Goal: Task Accomplishment & Management: Use online tool/utility

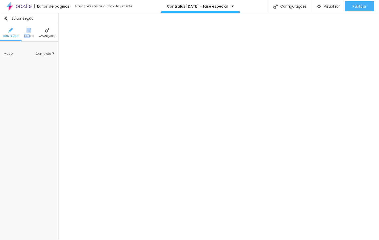
click at [30, 32] on li "Estilo" at bounding box center [29, 32] width 10 height 17
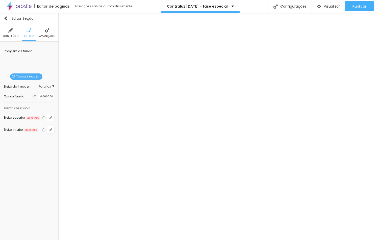
click at [30, 77] on span "Trocar imagem" at bounding box center [26, 77] width 32 height 6
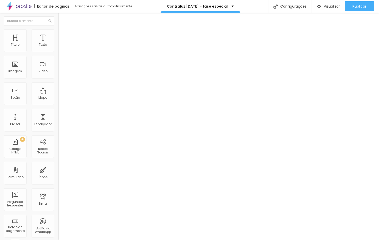
click at [10, 27] on div at bounding box center [29, 21] width 58 height 17
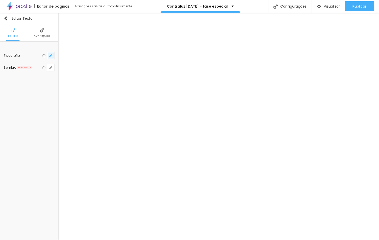
click at [49, 56] on icon "button" at bounding box center [50, 55] width 3 height 3
type input "1"
click at [50, 55] on icon "button" at bounding box center [50, 55] width 3 height 3
type input "1"
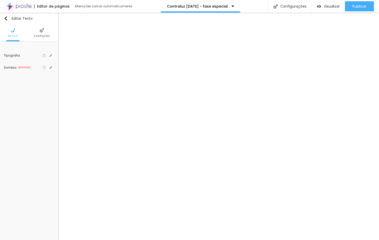
drag, startPoint x: 126, startPoint y: 100, endPoint x: 130, endPoint y: 101, distance: 3.8
type input "26"
type input "1"
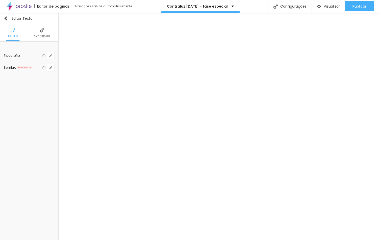
type input "26"
type input "1"
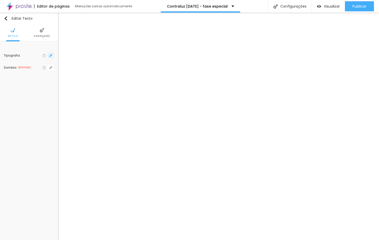
click at [51, 56] on icon "button" at bounding box center [51, 56] width 2 height 2
type input "1"
click at [54, 56] on button "button" at bounding box center [50, 55] width 7 height 7
type input "1"
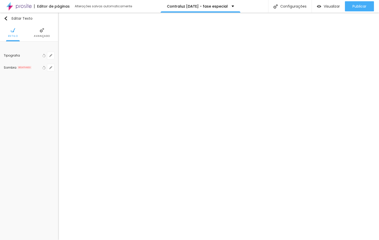
select select "Montserrat"
type input "1"
drag, startPoint x: 126, startPoint y: 99, endPoint x: 132, endPoint y: 99, distance: 5.8
type input "16"
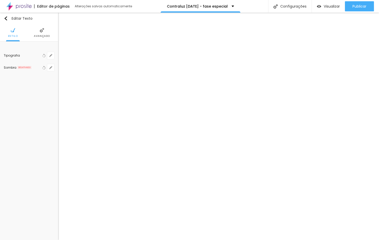
type input "16"
type input "1"
type input "16"
type input "1"
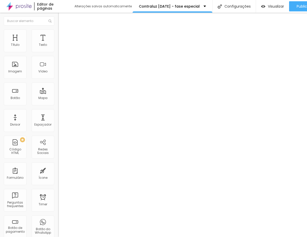
click at [1, 70] on div "Título Texto Imagem Vídeo Botão Mapa Divisor Espaçador PREMIUM Código HTML Rede…" at bounding box center [29, 148] width 58 height 239
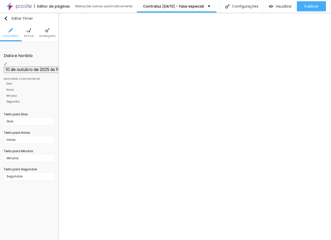
click at [29, 35] on span "Estilo" at bounding box center [29, 36] width 10 height 3
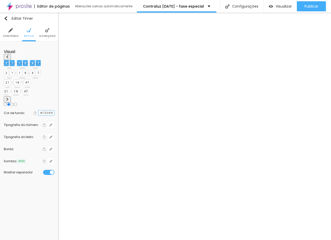
click at [49, 111] on input "#722410" at bounding box center [46, 113] width 16 height 5
paste input "6A1E2E"
type input "#6A1E2E"
click at [29, 107] on div "Cor de fundo Voltar ao padrão #6A1E2E" at bounding box center [29, 113] width 51 height 12
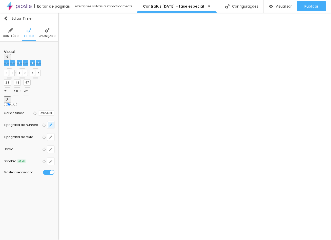
click at [50, 124] on icon "button" at bounding box center [50, 125] width 3 height 3
select select "Montserrat"
type input "36"
type input "34"
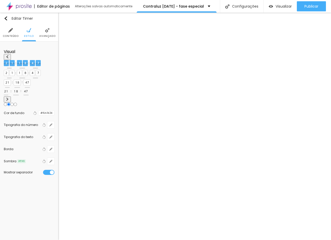
type input "34"
type input "32"
type input "31"
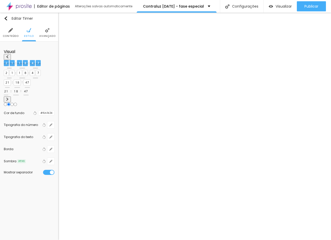
type input "30"
drag, startPoint x: 77, startPoint y: 137, endPoint x: 71, endPoint y: 136, distance: 5.8
type input "30"
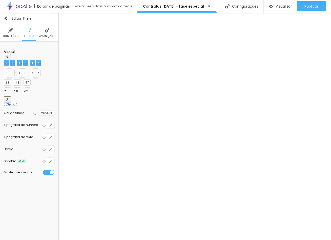
click at [52, 134] on button "button" at bounding box center [50, 137] width 7 height 7
click at [53, 146] on button "button" at bounding box center [50, 149] width 7 height 7
type input "2"
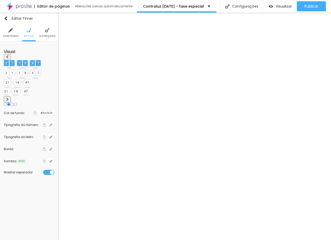
type input "2"
type input "3"
type input "4"
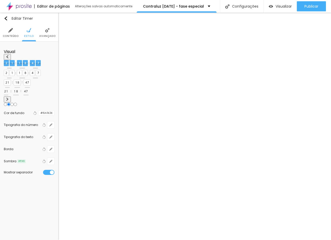
type input "5"
type input "4"
type input "3"
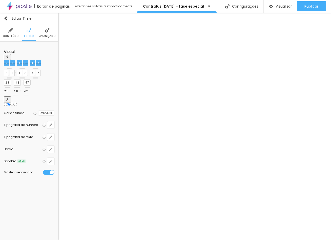
type input "3"
type input "2"
type input "0"
drag, startPoint x: 67, startPoint y: 156, endPoint x: 29, endPoint y: 155, distance: 37.9
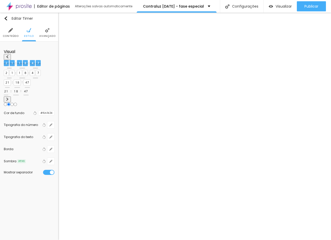
type input "0"
click at [30, 155] on body "Editor de páginas Alterações salvas automaticamente Contraluz Natal 2025 - fase…" at bounding box center [165, 120] width 331 height 240
type input "4"
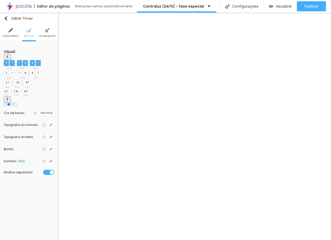
type input "33"
type input "50"
type input "49"
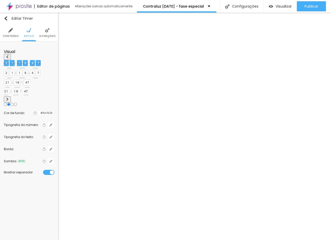
type input "49"
type input "45"
type input "35"
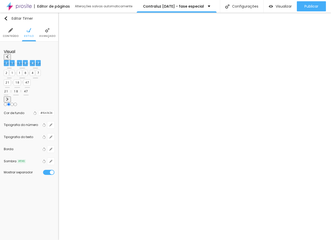
type input "34"
type input "35"
drag, startPoint x: 98, startPoint y: 138, endPoint x: 100, endPoint y: 141, distance: 3.0
type input "35"
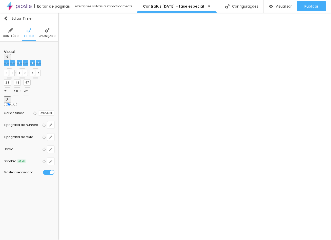
type input "34"
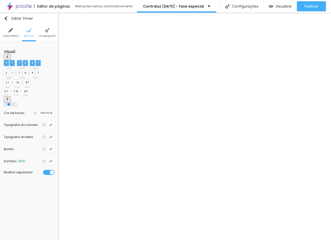
type input "33"
type input "32"
type input "31"
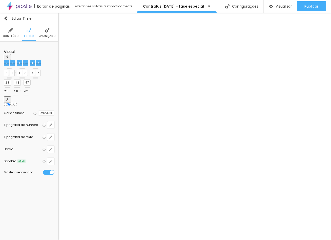
type input "31"
type input "30"
type input "27"
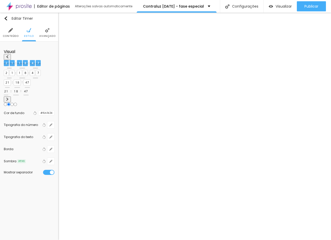
type input "25"
type input "19"
type input "16"
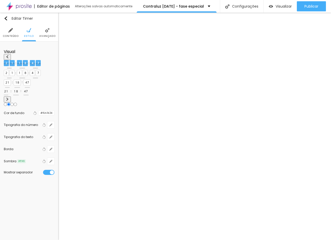
type input "16"
type input "13"
type input "12"
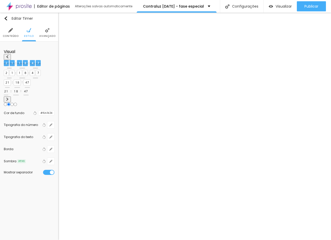
type input "11"
type input "12"
drag, startPoint x: 99, startPoint y: 140, endPoint x: 71, endPoint y: 138, distance: 28.6
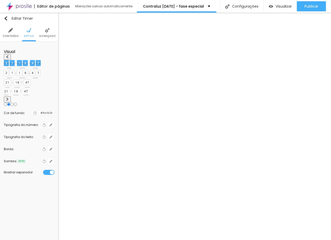
type input "12"
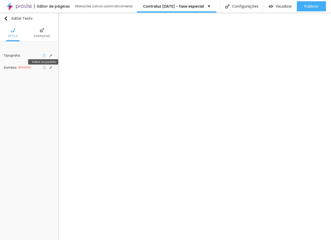
click at [47, 56] on button "Voltar ao padrão" at bounding box center [44, 55] width 6 height 7
click at [52, 58] on button "button" at bounding box center [50, 55] width 7 height 7
type input "1"
click at [54, 58] on button "button" at bounding box center [50, 55] width 7 height 7
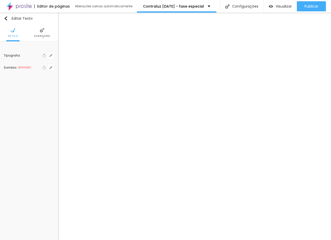
type input "1"
select select "PlayfairDisplay"
drag, startPoint x: 125, startPoint y: 99, endPoint x: 122, endPoint y: 99, distance: 3.0
type input "1"
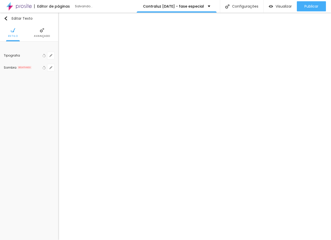
type input "26"
type input "1"
type input "26"
type input "8"
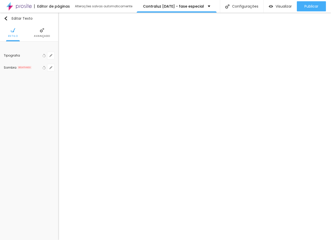
type input "6"
type input "1"
type input "36"
type input "1"
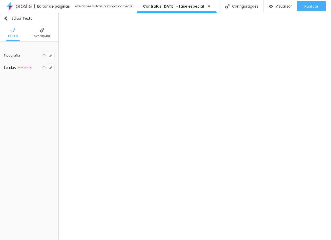
type input "36"
click at [52, 53] on button "button" at bounding box center [50, 55] width 7 height 7
type input "1"
select select "PlayfairDisplay"
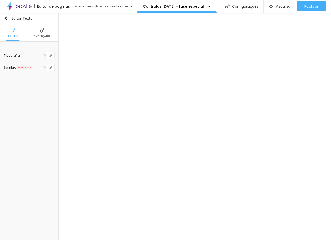
type input "1"
type input "8"
type input "3"
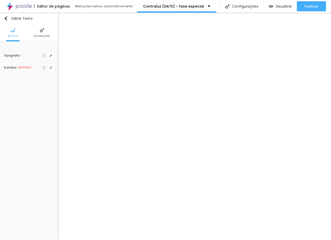
type input "1"
type input "30"
type input "1"
type input "8"
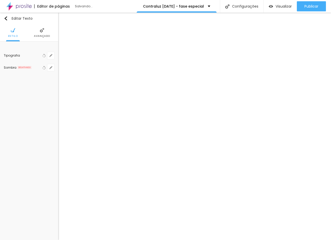
type input "3"
type input "1"
type input "8"
type input "1"
type input "34"
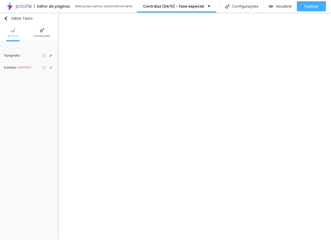
type input "34"
type input "1"
type input "100"
type input "1"
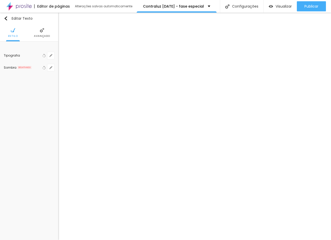
type input "10"
type input "1"
type input "8"
type input "1"
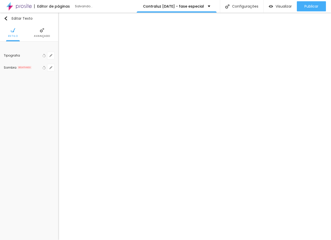
type input "1"
type input "8"
type input "1"
type input "8"
type input "0"
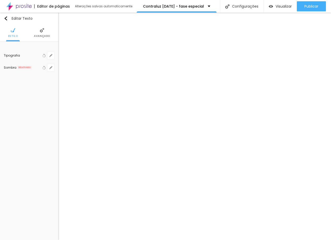
type input "1"
type input "8"
type input "04"
type input "1"
type input "45"
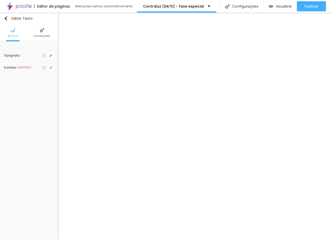
type input "045"
type input "1"
type input "045"
type input "8"
type input "04"
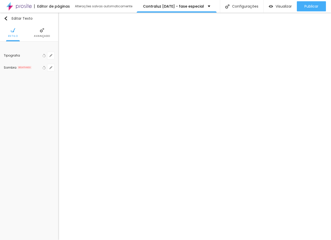
type input "1"
type input "8"
type input "1"
type input "8"
type input "1"
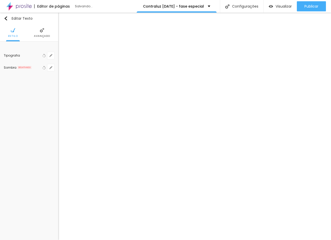
type input "40"
type input "040"
type input "1"
type input "040"
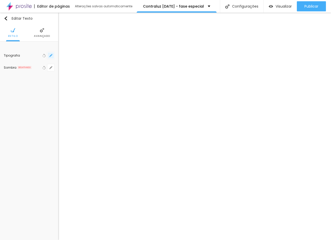
click at [53, 58] on button "button" at bounding box center [50, 55] width 7 height 7
type input "1"
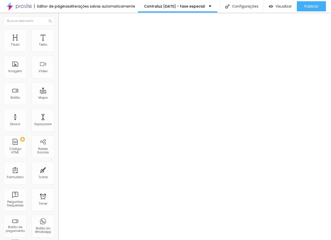
click at [68, 34] on li "Estilo" at bounding box center [92, 37] width 48 height 6
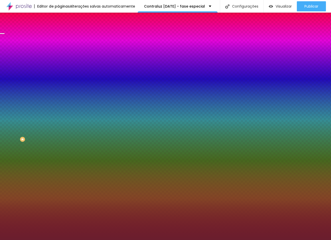
click at [58, 118] on input "#6A1E2E" at bounding box center [99, 121] width 82 height 6
paste input "F8F6F2"
type input "#F8F6F2"
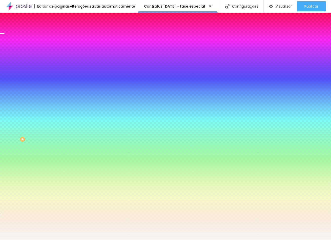
click at [58, 152] on button "button" at bounding box center [61, 155] width 7 height 6
paste input "F8F6F2"
type input "#F8F6F2"
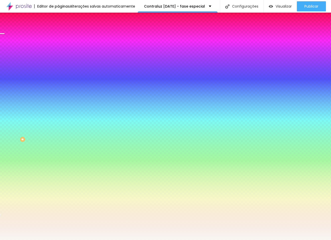
click at [34, 240] on div at bounding box center [165, 240] width 331 height 0
click at [60, 136] on icon "button" at bounding box center [61, 137] width 3 height 3
paste input "F8F6F2"
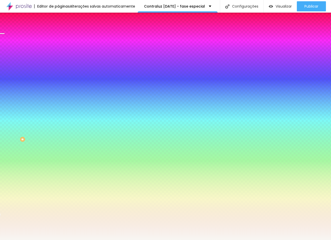
type input "#F8F6F2"
click at [37, 240] on div at bounding box center [165, 240] width 331 height 0
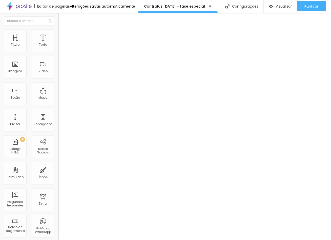
click at [73, 36] on span "Estilo" at bounding box center [78, 37] width 10 height 6
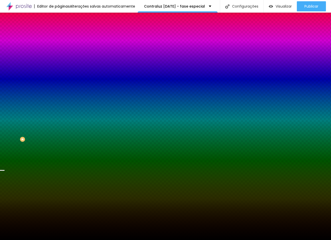
click at [58, 59] on span "Trocar imagem" at bounding box center [75, 56] width 34 height 6
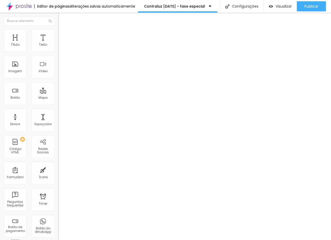
click at [68, 34] on img at bounding box center [70, 36] width 5 height 5
click at [68, 34] on li "Estilo" at bounding box center [92, 37] width 48 height 6
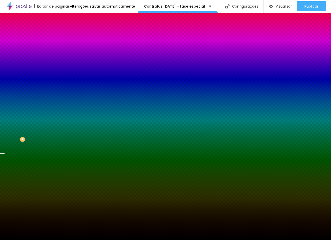
click at [58, 98] on input "#000000" at bounding box center [99, 100] width 82 height 6
paste input "6A1E2E"
type input "#6A1E2E"
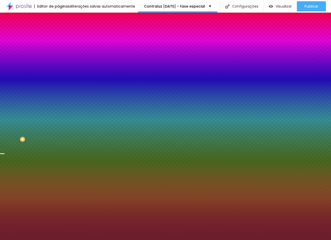
click at [92, 58] on img at bounding box center [93, 56] width 3 height 3
click at [58, 97] on div at bounding box center [87, 97] width 58 height 0
drag, startPoint x: 51, startPoint y: 127, endPoint x: 52, endPoint y: 134, distance: 7.4
click at [5, 199] on div at bounding box center [1, 199] width 5 height 1
click at [58, 59] on span "Adicionar imagem" at bounding box center [77, 56] width 39 height 6
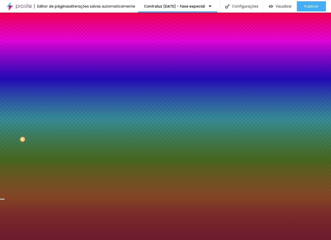
click at [92, 58] on img at bounding box center [93, 56] width 3 height 3
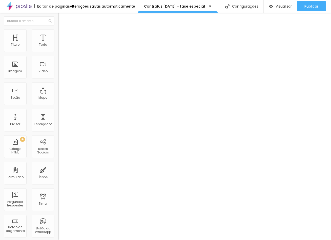
click at [58, 31] on ul "Conteúdo Estilo Avançado" at bounding box center [87, 36] width 58 height 17
click at [68, 38] on li "Estilo" at bounding box center [92, 37] width 48 height 6
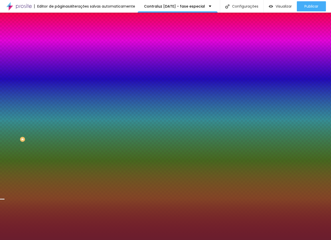
click at [58, 97] on input "#6A1E2E" at bounding box center [99, 100] width 82 height 6
paste input "F8F6F2"
type input "#F8F6F2"
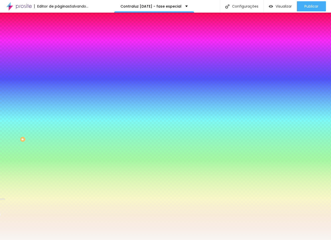
click at [58, 97] on div at bounding box center [87, 97] width 58 height 0
drag, startPoint x: 50, startPoint y: 135, endPoint x: 50, endPoint y: 150, distance: 14.4
click at [58, 150] on div "Editar Seção Conteúdo Estilo Avançado Imagem de fundo Adicionar imagem Efeito d…" at bounding box center [87, 127] width 58 height 228
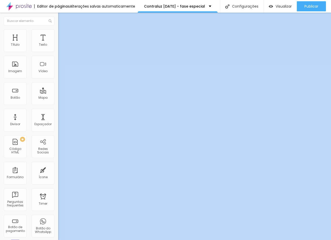
click at [58, 56] on button "button" at bounding box center [61, 58] width 7 height 6
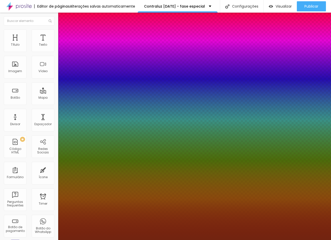
type input "1"
select select "PlayfairDisplay"
type input "1"
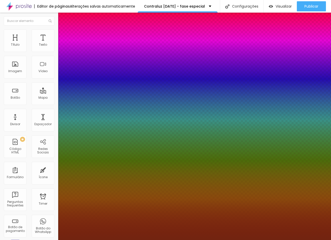
type input "8"
type input "4"
type input "1"
type input "40"
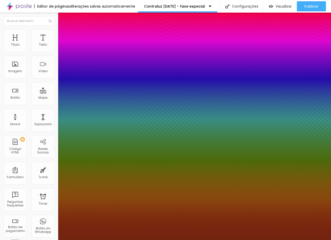
type input "1"
type input "40"
type input "1"
click at [146, 240] on div at bounding box center [165, 240] width 331 height 0
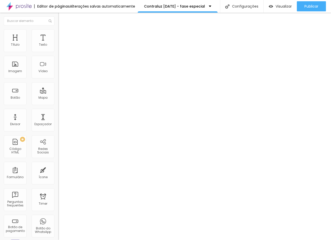
click at [58, 55] on button "button" at bounding box center [61, 58] width 7 height 6
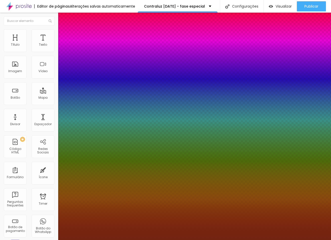
type input "1"
click at [24, 240] on div at bounding box center [165, 240] width 331 height 0
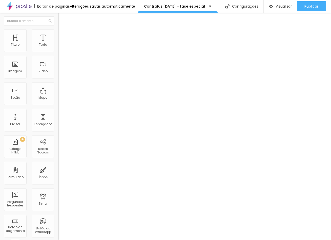
click at [58, 55] on button "button" at bounding box center [61, 58] width 7 height 6
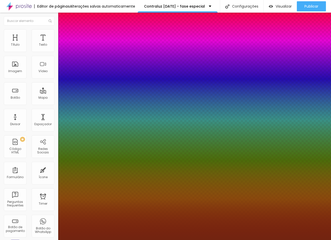
type input "1"
click at [159, 240] on div at bounding box center [165, 240] width 331 height 0
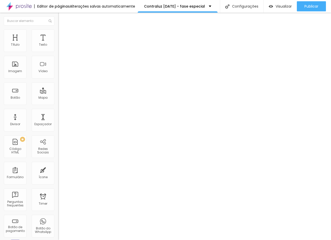
click at [58, 55] on button "button" at bounding box center [61, 58] width 7 height 6
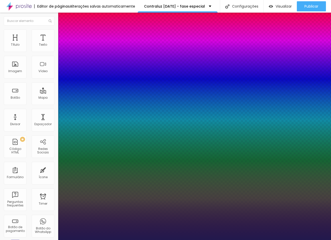
type input "1"
select select "PlayfairDisplay"
type input "1"
click at [156, 240] on div at bounding box center [165, 240] width 331 height 0
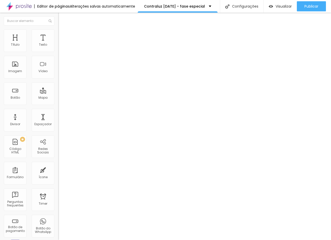
click at [60, 56] on icon "button" at bounding box center [61, 57] width 3 height 3
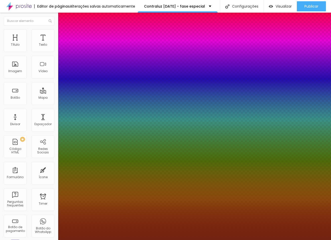
type input "1"
select select "Montserrat"
type input "1"
click at [182, 240] on div at bounding box center [165, 240] width 331 height 0
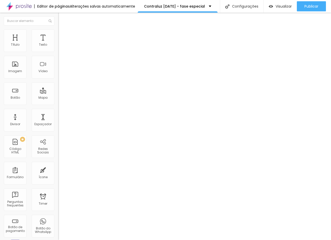
click at [58, 56] on button "button" at bounding box center [61, 58] width 7 height 6
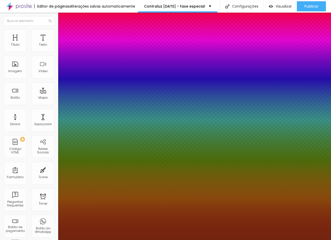
type input "1"
select select "Montserrat"
type input "1"
click at [200, 240] on div at bounding box center [165, 240] width 331 height 0
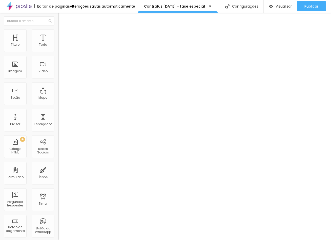
click at [58, 30] on ul "Conteúdo Estilo Avançado" at bounding box center [87, 36] width 58 height 17
click at [68, 34] on li "Estilo" at bounding box center [92, 37] width 48 height 6
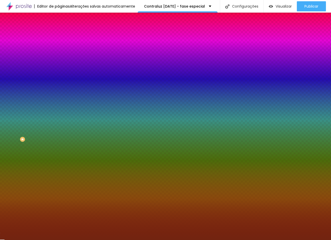
click at [58, 97] on input "#722410" at bounding box center [99, 100] width 82 height 6
paste input "6A1E2E"
type input "#6A1E2E"
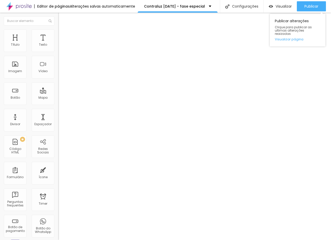
click at [305, 12] on div "Publicar alterações Clique para publicar as ultimas alterações reaizadas Visual…" at bounding box center [297, 28] width 56 height 35
click at [305, 4] on span "Publicar" at bounding box center [311, 6] width 14 height 4
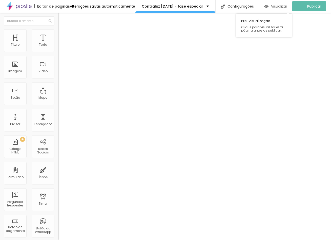
click at [281, 10] on div "Visualizar" at bounding box center [275, 6] width 23 height 10
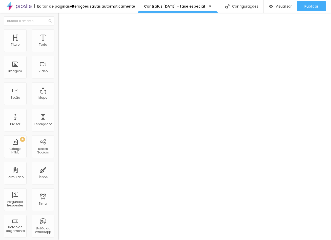
click at [68, 34] on li "Estilo" at bounding box center [92, 37] width 48 height 6
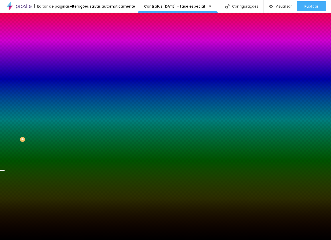
click at [58, 98] on input "#000000" at bounding box center [99, 100] width 82 height 6
paste input
type input "#"
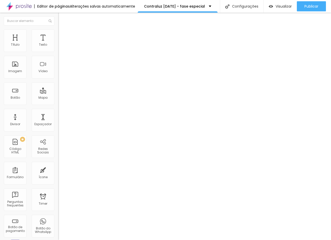
click at [68, 34] on li "Estilo" at bounding box center [92, 37] width 48 height 6
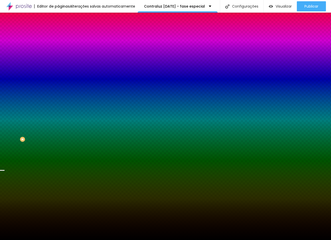
click at [58, 97] on input "#000000" at bounding box center [99, 100] width 82 height 6
paste input "6A1E2E"
type input "#6A1E2E"
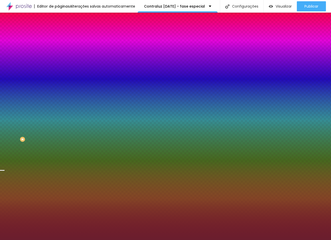
click at [58, 97] on div at bounding box center [87, 97] width 58 height 0
drag, startPoint x: 50, startPoint y: 130, endPoint x: 50, endPoint y: 122, distance: 8.6
click at [50, 122] on div at bounding box center [165, 120] width 331 height 240
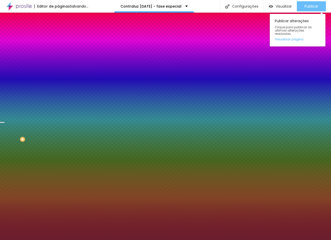
click at [312, 9] on div "Publicar" at bounding box center [311, 6] width 14 height 10
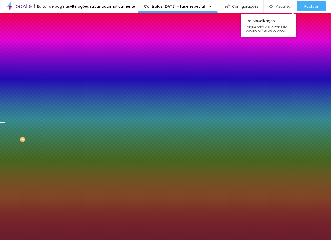
click at [275, 4] on span "Visualizar" at bounding box center [283, 6] width 16 height 4
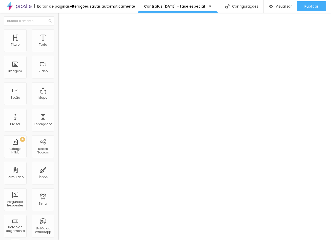
click at [58, 29] on ul "Conteúdo Estilo Avançado" at bounding box center [87, 36] width 58 height 17
click at [68, 34] on li "Estilo" at bounding box center [92, 37] width 48 height 6
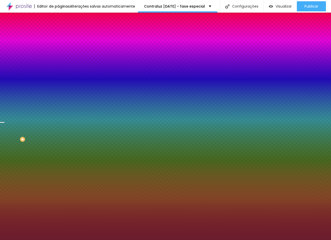
click at [58, 97] on div at bounding box center [87, 97] width 58 height 0
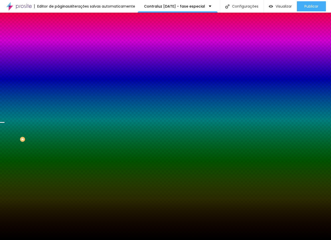
type input "#000000"
click at [0, 151] on html "Editor de páginas Alterações [PERSON_NAME] automaticamente Contraluz [DATE] - f…" at bounding box center [165, 120] width 331 height 240
click at [58, 97] on div at bounding box center [87, 97] width 58 height 0
drag, startPoint x: 51, startPoint y: 115, endPoint x: 51, endPoint y: 128, distance: 13.1
click at [51, 128] on div at bounding box center [165, 120] width 331 height 240
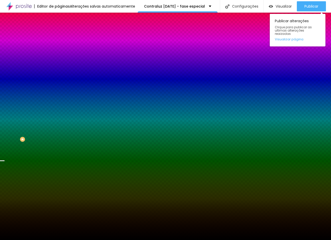
click at [306, 30] on span "Clique para publicar as ultimas alterações reaizadas" at bounding box center [296, 31] width 45 height 10
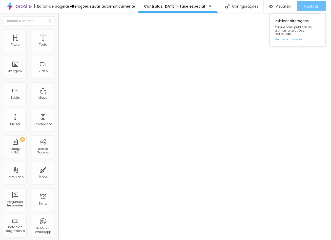
click at [310, 5] on span "Publicar" at bounding box center [311, 6] width 14 height 4
click at [58, 55] on button "button" at bounding box center [61, 58] width 7 height 6
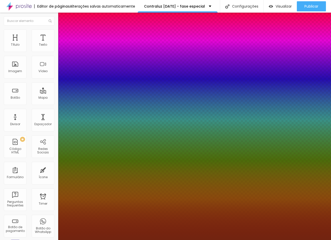
type input "1"
select select "PlayfairDisplay"
type input "1"
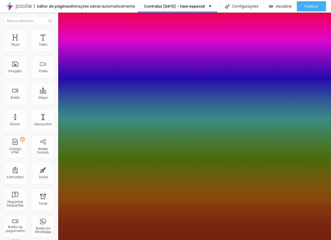
type input "8"
type input "4"
type input "1"
type input "40"
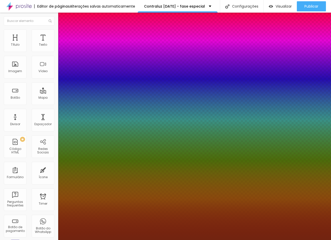
type input "40"
type input "1"
type input "40"
type input "1"
click at [185, 240] on div at bounding box center [165, 240] width 331 height 0
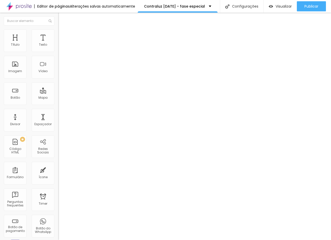
click at [68, 34] on li "Estilo" at bounding box center [92, 37] width 48 height 6
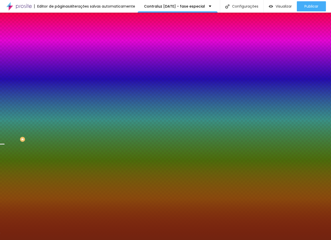
click at [68, 40] on img at bounding box center [70, 42] width 5 height 5
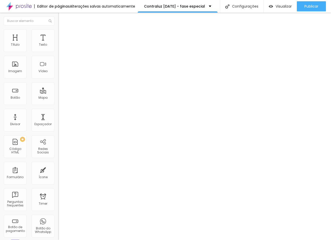
click at [68, 34] on li "Estilo" at bounding box center [92, 37] width 48 height 6
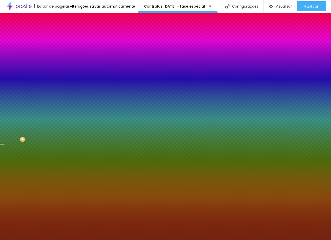
type input "42"
type input "44"
type input "51"
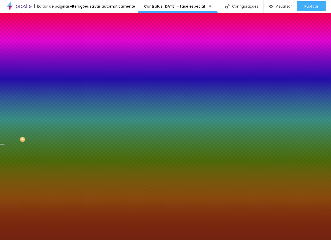
type input "51"
type input "54"
type input "59"
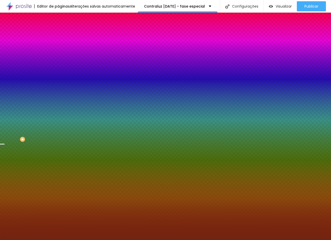
type input "61"
type input "68"
type input "77"
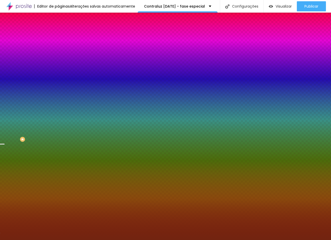
type input "77"
type input "85"
type input "116"
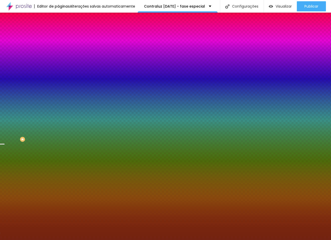
type input "130"
type input "169"
type input "189"
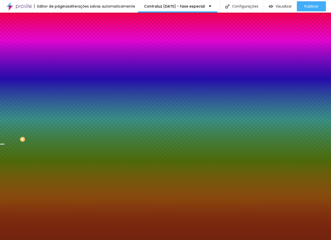
type input "189"
type input "200"
drag, startPoint x: 19, startPoint y: 66, endPoint x: 67, endPoint y: 67, distance: 47.3
click at [67, 67] on div "Título Texto Imagem Vídeo Botão Mapa Divisor Espaçador PREMIUM Código HTML Rede…" at bounding box center [165, 127] width 331 height 228
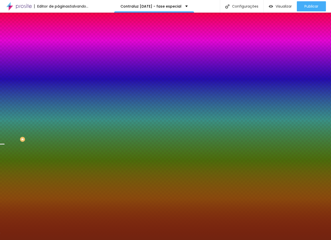
type input "160"
type input "141"
type input "0"
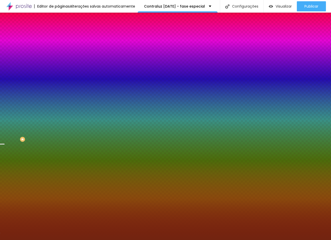
type input "0"
type input "37"
type input "156"
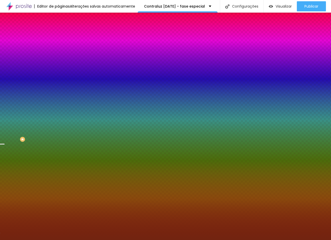
type input "200"
drag, startPoint x: 34, startPoint y: 66, endPoint x: 64, endPoint y: 66, distance: 30.3
click at [64, 66] on div "Título Texto Imagem Vídeo Botão Mapa Divisor Espaçador PREMIUM Código HTML Rede…" at bounding box center [165, 127] width 331 height 228
click at [68, 40] on li "Avançado" at bounding box center [92, 43] width 48 height 6
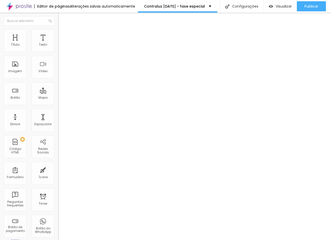
type input "45"
type input "15"
type input "5"
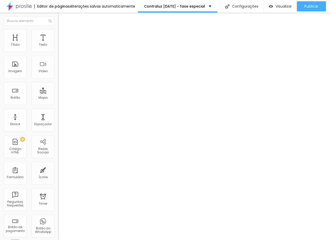
type input "5"
type input "0"
type input "5"
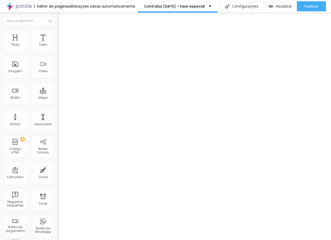
type input "10"
type input "15"
type input "20"
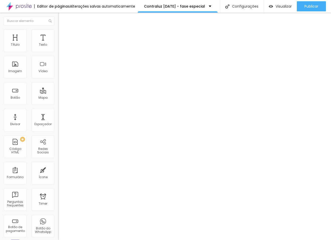
type input "20"
drag, startPoint x: 36, startPoint y: 55, endPoint x: 32, endPoint y: 57, distance: 4.1
type input "20"
click at [58, 109] on input "range" at bounding box center [74, 111] width 33 height 4
click at [68, 34] on li "Estilo" at bounding box center [92, 37] width 48 height 6
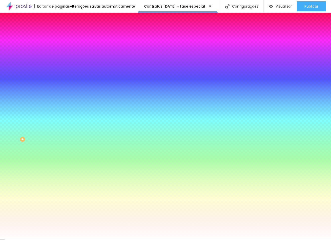
click at [62, 18] on div "Editar Coluna" at bounding box center [77, 18] width 31 height 4
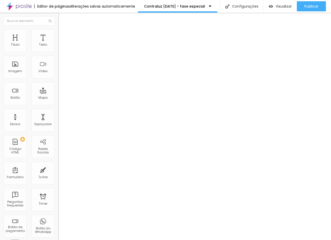
click at [62, 19] on img "button" at bounding box center [64, 18] width 4 height 4
click at [58, 54] on span "Adicionar imagem" at bounding box center [77, 52] width 39 height 6
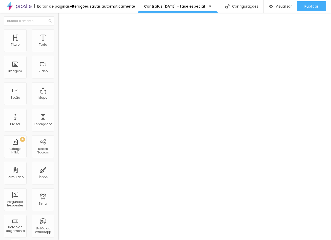
click at [60, 56] on icon "button" at bounding box center [61, 57] width 3 height 3
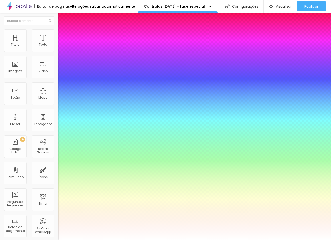
paste input "6A1E2E"
type input "1"
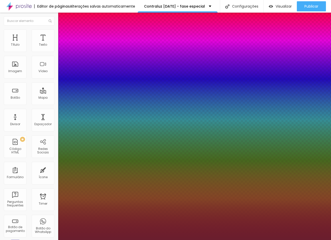
type input "#6A1E2E"
click at [152, 240] on div at bounding box center [165, 240] width 331 height 0
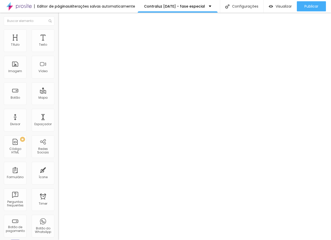
click at [58, 59] on div at bounding box center [87, 61] width 58 height 5
click at [73, 36] on span "Estilo" at bounding box center [78, 37] width 10 height 6
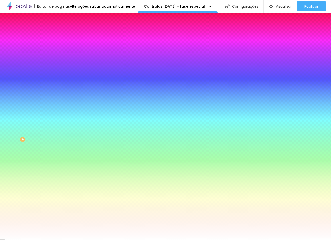
click at [73, 40] on span "Avançado" at bounding box center [83, 43] width 20 height 6
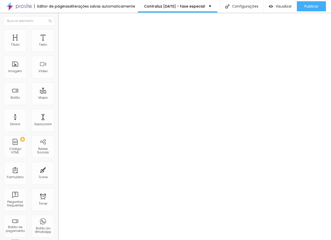
click at [58, 29] on ul "Conteúdo Estilo Avançado" at bounding box center [87, 36] width 58 height 17
click at [68, 34] on li "Estilo" at bounding box center [92, 37] width 48 height 6
click at [58, 54] on div "Trocar imagem" at bounding box center [87, 51] width 58 height 5
click at [58, 54] on span "Trocar imagem" at bounding box center [75, 52] width 34 height 6
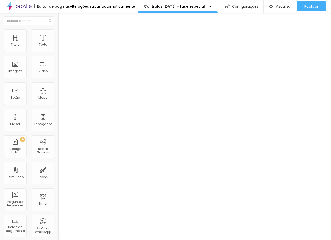
click at [58, 99] on span "Original" at bounding box center [65, 97] width 15 height 6
click at [88, 118] on span "1:1" at bounding box center [89, 115] width 3 height 6
click at [58, 113] on div "Proporção Original Cinema 16:9 Padrão 4:3 Quadrado 1:1 Original" at bounding box center [87, 106] width 58 height 33
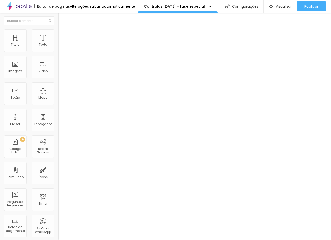
click at [58, 99] on span "Original" at bounding box center [65, 97] width 15 height 6
click at [68, 113] on span "Padrão" at bounding box center [75, 110] width 14 height 6
click at [68, 118] on span "Quadrado" at bounding box center [78, 115] width 20 height 6
click at [68, 123] on span "Original" at bounding box center [75, 120] width 15 height 6
click at [68, 40] on li "Avançado" at bounding box center [92, 43] width 48 height 6
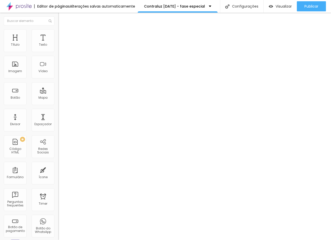
click at [68, 34] on img at bounding box center [70, 36] width 5 height 5
click at [68, 33] on li "Conteúdo" at bounding box center [92, 31] width 48 height 6
click at [58, 120] on div "Proporção 1:1 Quadrado Cinema 16:9 Padrão 4:3 Quadrado 1:1 Original" at bounding box center [87, 106] width 58 height 33
click at [58, 99] on span "1:1 Quadrado" at bounding box center [70, 97] width 24 height 6
click at [68, 123] on span "Original" at bounding box center [75, 120] width 15 height 6
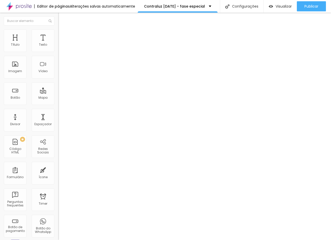
click at [68, 34] on li "Estilo" at bounding box center [92, 37] width 48 height 6
type input "95"
type input "85"
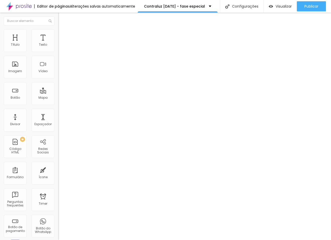
type input "80"
type input "75"
type input "70"
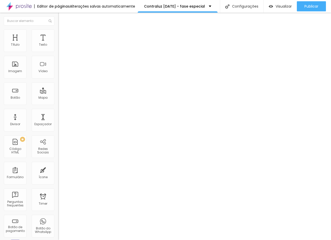
type input "70"
type input "65"
type input "60"
drag, startPoint x: 52, startPoint y: 59, endPoint x: 31, endPoint y: 60, distance: 21.0
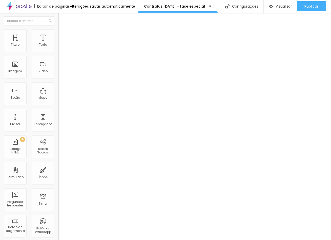
type input "60"
click at [58, 60] on input "range" at bounding box center [74, 61] width 33 height 4
type input "65"
type input "70"
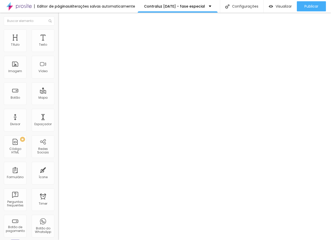
type input "70"
type input "85"
type input "100"
drag, startPoint x: 31, startPoint y: 59, endPoint x: 82, endPoint y: 62, distance: 51.1
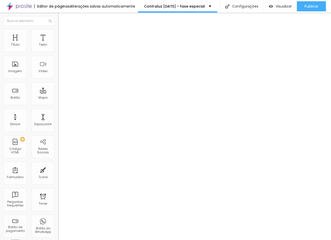
type input "100"
click at [82, 62] on div "Título Texto Imagem Vídeo Botão Mapa Divisor Espaçador PREMIUM Código HTML Rede…" at bounding box center [165, 127] width 331 height 228
click at [68, 31] on li "Conteúdo" at bounding box center [92, 31] width 48 height 6
click at [58, 99] on span "Original" at bounding box center [65, 97] width 15 height 6
click at [68, 118] on span "Quadrado" at bounding box center [78, 115] width 20 height 6
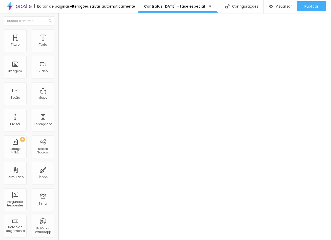
click at [58, 59] on div at bounding box center [87, 61] width 58 height 5
click at [58, 54] on span "Trocar imagem" at bounding box center [75, 52] width 34 height 6
click at [58, 99] on span "1:1 Quadrado" at bounding box center [70, 97] width 24 height 6
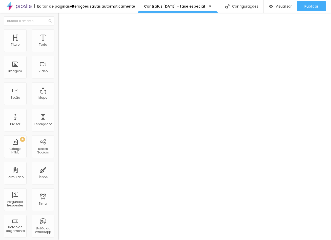
click at [68, 123] on span "Original" at bounding box center [75, 120] width 15 height 6
click at [58, 99] on span "Original" at bounding box center [65, 97] width 15 height 6
click at [73, 36] on span "Estilo" at bounding box center [78, 37] width 10 height 6
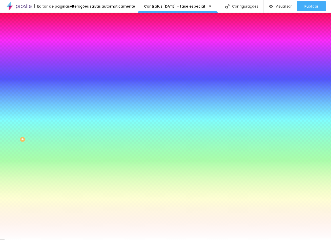
drag, startPoint x: 36, startPoint y: 35, endPoint x: 44, endPoint y: 35, distance: 8.1
click at [58, 35] on ul "Conteúdo Estilo Avançado" at bounding box center [87, 36] width 58 height 17
click at [73, 40] on span "Avançado" at bounding box center [83, 43] width 20 height 6
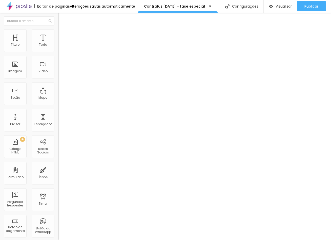
type input "25"
type input "40"
type input "50"
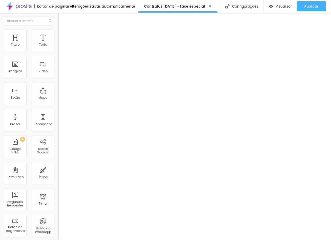
type input "50"
type input "45"
type input "0"
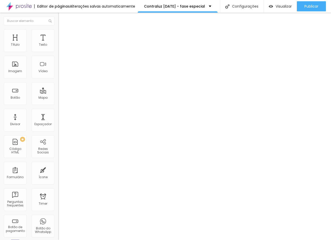
drag, startPoint x: 24, startPoint y: 55, endPoint x: 13, endPoint y: 59, distance: 11.3
type input "0"
click at [0, 58] on html "Editor de páginas Alterações [PERSON_NAME] automaticamente Contraluz [DATE] - f…" at bounding box center [165, 120] width 331 height 240
click at [58, 24] on button "Editar Coluna" at bounding box center [87, 19] width 58 height 12
click at [68, 40] on img at bounding box center [70, 42] width 5 height 5
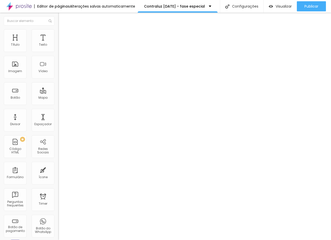
type input "15"
type input "0"
drag, startPoint x: 23, startPoint y: 54, endPoint x: -7, endPoint y: 55, distance: 29.8
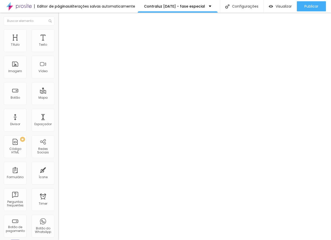
type input "0"
click at [0, 55] on html "Editor de páginas Alterações [PERSON_NAME] automaticamente Contraluz [DATE] - f…" at bounding box center [165, 120] width 331 height 240
click at [73, 40] on span "Avançado" at bounding box center [83, 43] width 20 height 6
type input "15"
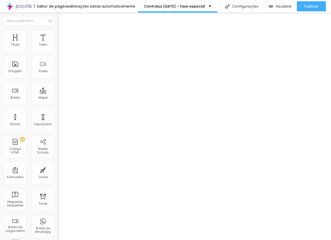
type input "10"
type input "5"
type input "0"
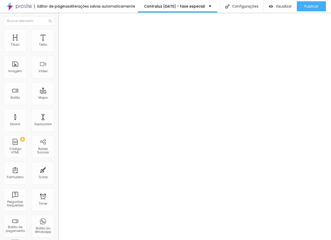
type input "0"
drag, startPoint x: 21, startPoint y: 55, endPoint x: -7, endPoint y: 55, distance: 28.3
type input "0"
click at [0, 55] on html "Editor de páginas Salvando... Contraluz [DATE] - fase especial Configurações Co…" at bounding box center [165, 120] width 331 height 240
click at [58, 54] on span "Trocar imagem" at bounding box center [75, 52] width 34 height 6
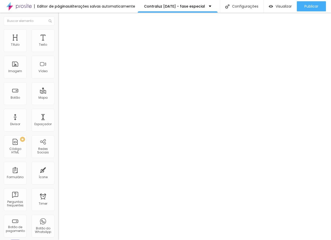
click at [58, 54] on span "Trocar imagem" at bounding box center [75, 52] width 34 height 6
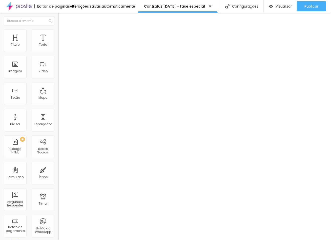
click at [73, 34] on span "Estilo" at bounding box center [78, 37] width 10 height 6
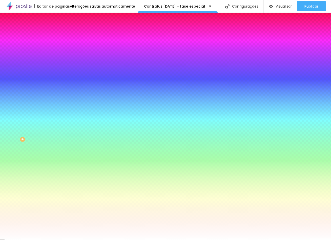
click at [58, 97] on input "#FFFFFF" at bounding box center [99, 100] width 82 height 6
paste input "8F6F2"
type input "#F8F6F2"
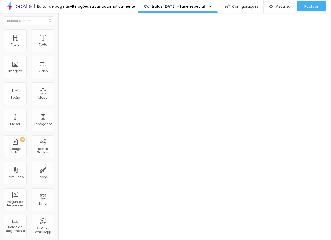
click at [68, 34] on img at bounding box center [70, 36] width 5 height 5
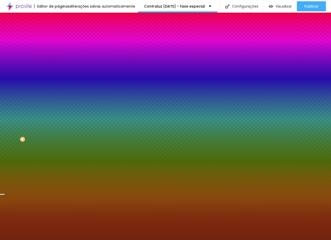
click at [58, 60] on input "#722410" at bounding box center [99, 63] width 82 height 6
paste input "6A1E2E"
type input "#6A1E2E"
click at [58, 218] on input "#722410" at bounding box center [99, 221] width 82 height 6
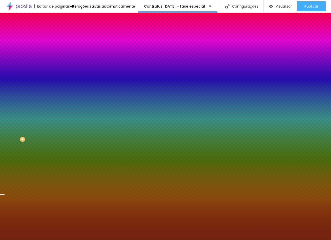
click at [58, 218] on input "#722410" at bounding box center [99, 221] width 82 height 6
paste input "6A1E2E"
type input "#6A1E2E"
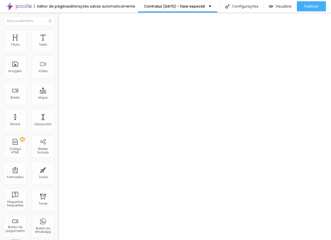
click at [68, 38] on li "Estilo" at bounding box center [92, 37] width 48 height 6
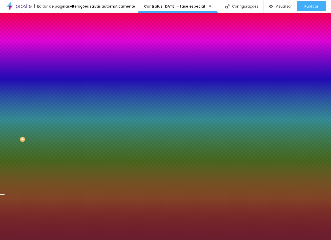
click at [58, 201] on input "#FFFFFF" at bounding box center [99, 204] width 82 height 6
paste input "6A1E2E"
type input "#6A1E2E"
click at [58, 218] on div at bounding box center [87, 218] width 58 height 0
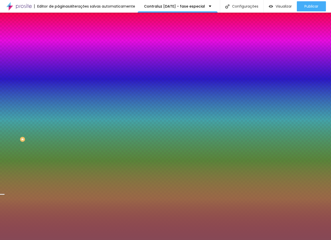
type input "#FFFFFF"
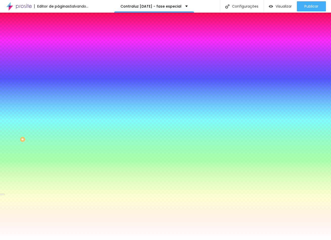
drag, startPoint x: 29, startPoint y: 155, endPoint x: 2, endPoint y: 126, distance: 39.9
click at [58, 126] on div "Cor de fundo Voltar ao padrão #6A1E2E Tipografia Voltar ao padrão [PERSON_NAME]…" at bounding box center [87, 145] width 58 height 192
click at [58, 218] on div at bounding box center [87, 218] width 58 height 0
drag, startPoint x: 49, startPoint y: 162, endPoint x: 48, endPoint y: 173, distance: 11.2
click at [58, 179] on div "Editar Botão Conteúdo Estilo Avançado Cor de fundo Voltar ao padrão #6A1E2E Tip…" at bounding box center [87, 127] width 58 height 228
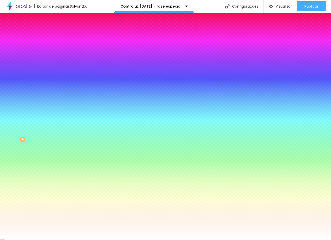
click at [58, 201] on div at bounding box center [87, 201] width 58 height 0
click at [51, 150] on div at bounding box center [165, 120] width 331 height 240
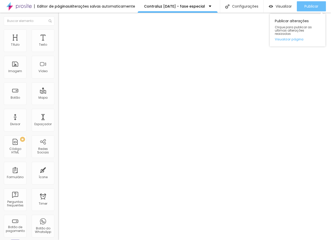
click at [316, 4] on span "Publicar" at bounding box center [311, 6] width 14 height 4
click at [309, 7] on span "Publicar" at bounding box center [311, 6] width 14 height 4
click at [58, 55] on button "button" at bounding box center [61, 58] width 7 height 6
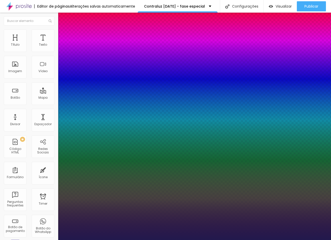
type input "1"
select select "PinyonScript-Regular"
type input "1"
select select "PlayfairDisplay"
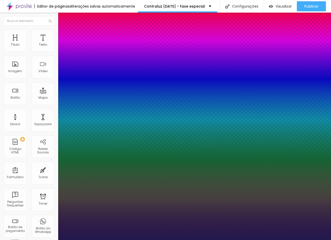
type input "1"
type input "8"
type input "3"
type input "1"
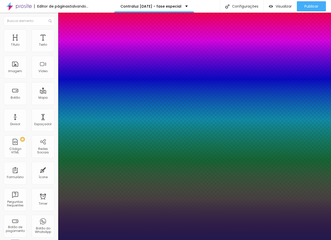
type input "30"
type input "1"
type input "30"
click at [155, 240] on div at bounding box center [165, 240] width 331 height 0
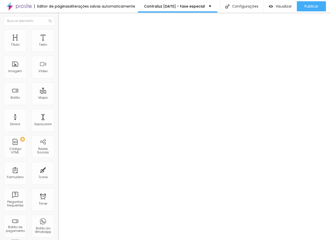
click at [68, 34] on li "Estilo" at bounding box center [92, 37] width 48 height 6
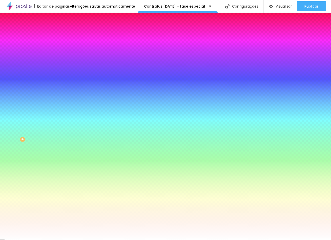
click at [61, 79] on icon "button" at bounding box center [62, 80] width 2 height 2
select select "Montserrat"
click at [167, 240] on div at bounding box center [165, 240] width 331 height 0
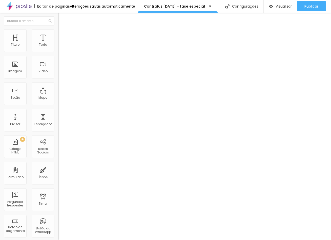
click at [58, 59] on div "Tipografia Voltar ao padrão" at bounding box center [87, 52] width 58 height 17
click at [61, 56] on icon "button" at bounding box center [62, 57] width 2 height 2
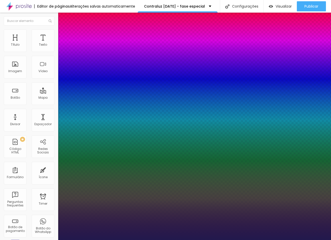
type input "1"
select select "PlayfairDisplay"
type input "1"
click at [163, 240] on div at bounding box center [165, 240] width 331 height 0
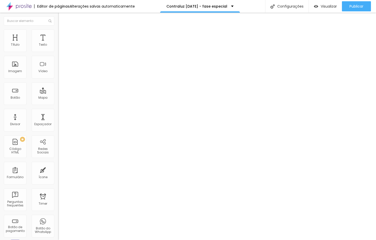
click at [62, 56] on icon "button" at bounding box center [62, 56] width 1 height 1
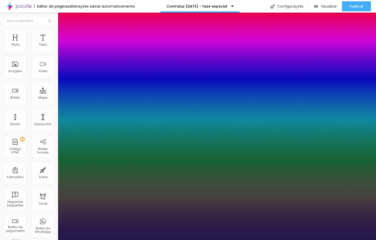
type input "1"
type input "8"
type input "4"
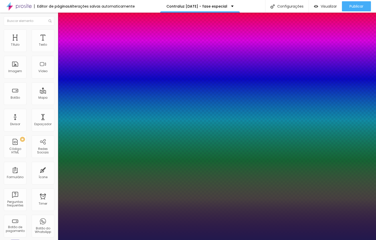
type input "1"
type input "40"
type input "1"
type input "40"
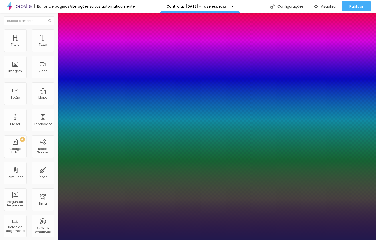
click at [184, 240] on div at bounding box center [188, 240] width 376 height 0
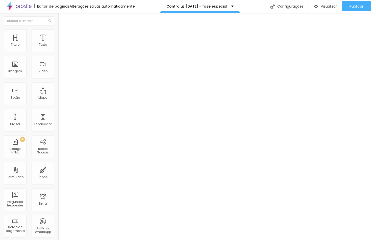
click at [60, 57] on icon "button" at bounding box center [61, 57] width 3 height 3
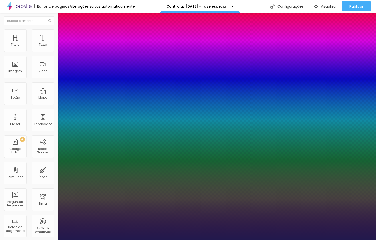
type input "1"
drag, startPoint x: 125, startPoint y: 99, endPoint x: 121, endPoint y: 99, distance: 3.6
type input "30"
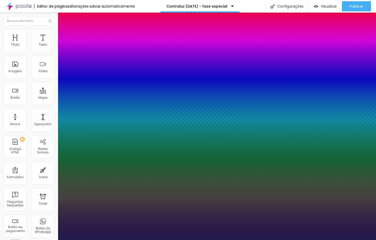
type input "1"
type input "30"
type input "1"
type input "8"
type input "0"
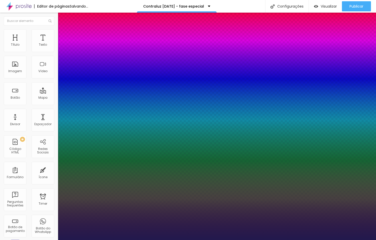
type input "1"
type input "8"
type input "1"
type input "40"
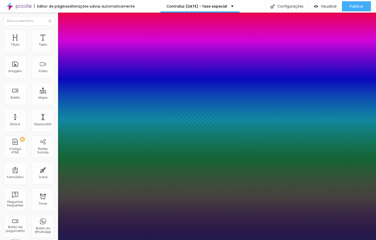
type input "1"
type input "40"
click at [168, 240] on div at bounding box center [188, 240] width 376 height 0
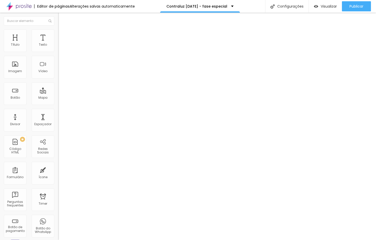
click at [58, 58] on button "button" at bounding box center [61, 58] width 7 height 6
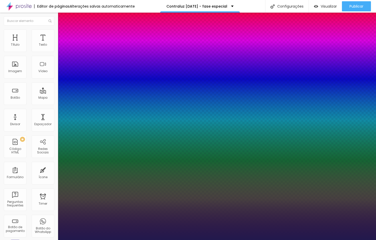
type input "1"
type input "8"
type input "2"
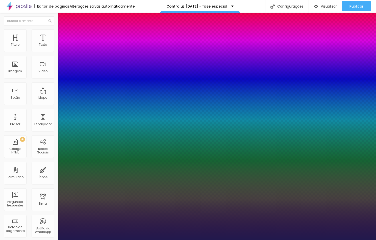
type input "1"
type input "8"
type input "0"
type input "1"
type input "8"
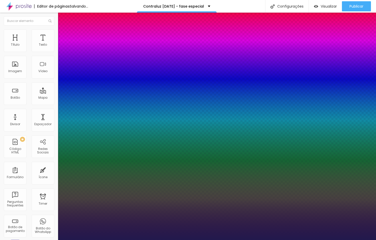
click at [195, 240] on div at bounding box center [188, 240] width 376 height 0
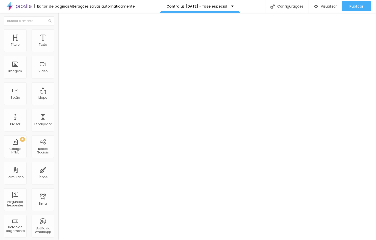
click at [58, 55] on button "button" at bounding box center [61, 58] width 7 height 6
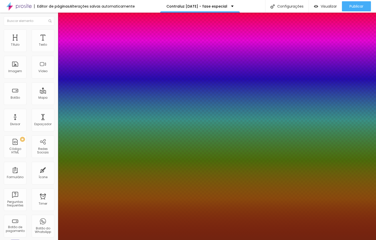
click at [148, 240] on div at bounding box center [188, 240] width 376 height 0
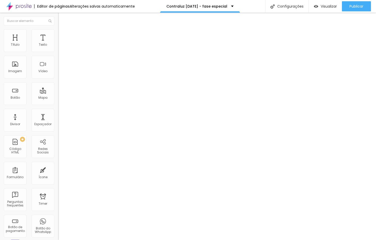
click at [58, 54] on span "Trocar imagem" at bounding box center [75, 52] width 34 height 6
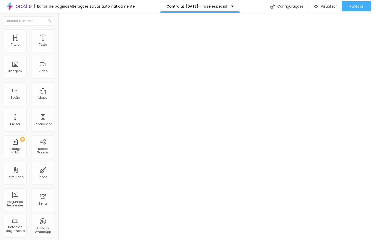
click at [58, 54] on span "Trocar imagem" at bounding box center [75, 52] width 34 height 6
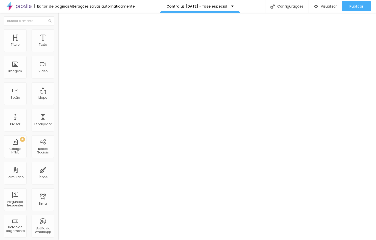
scroll to position [11715, 0]
click at [58, 54] on span "Trocar imagem" at bounding box center [75, 52] width 34 height 6
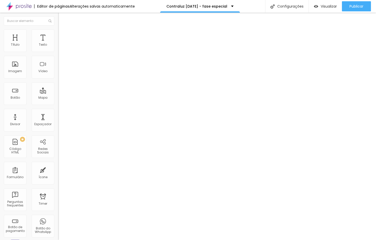
click at [58, 54] on span "Trocar imagem" at bounding box center [75, 52] width 34 height 6
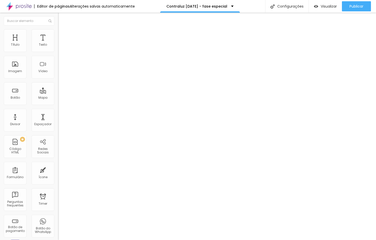
scroll to position [12378, 0]
click at [58, 99] on span "16:9 Cinema" at bounding box center [69, 97] width 23 height 6
click at [68, 122] on div "Original" at bounding box center [92, 120] width 48 height 5
click at [58, 99] on span "16:9 Cinema" at bounding box center [69, 97] width 23 height 6
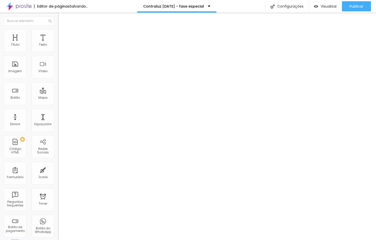
click at [68, 123] on span "Original" at bounding box center [75, 120] width 15 height 6
drag, startPoint x: 45, startPoint y: 118, endPoint x: 45, endPoint y: 120, distance: 2.6
click at [58, 99] on span "16:9 Cinema" at bounding box center [69, 97] width 23 height 6
click at [68, 122] on div "Original" at bounding box center [92, 120] width 48 height 5
click at [58, 99] on span "16:9 Cinema" at bounding box center [69, 97] width 23 height 6
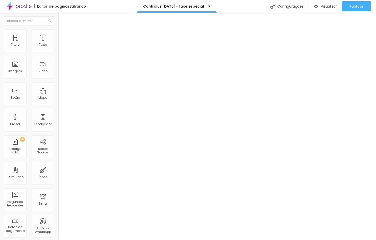
click at [68, 123] on span "Original" at bounding box center [75, 120] width 15 height 6
click at [68, 113] on span "Padrão" at bounding box center [75, 110] width 14 height 6
click at [68, 108] on span "Cinema" at bounding box center [75, 105] width 15 height 6
click at [68, 113] on div "Padrão 4:3" at bounding box center [92, 110] width 48 height 5
click at [58, 114] on div "Proporção Original Cinema 16:9 Padrão 4:3 Quadrado 1:1 Original" at bounding box center [87, 106] width 58 height 33
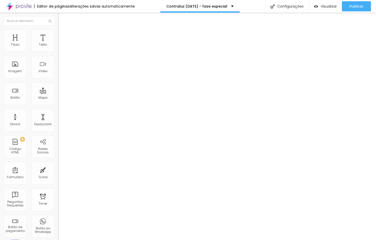
click at [58, 99] on span "Original" at bounding box center [65, 97] width 15 height 6
click at [68, 113] on span "Padrão" at bounding box center [75, 110] width 14 height 6
click at [58, 99] on span "Original" at bounding box center [65, 97] width 15 height 6
click at [68, 112] on div "Padrão 4:3" at bounding box center [92, 110] width 48 height 5
click at [58, 99] on span "Original" at bounding box center [65, 97] width 15 height 6
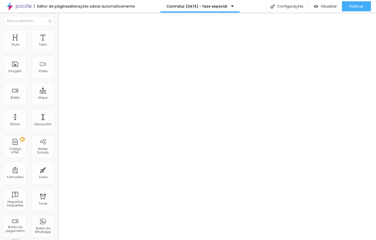
click at [68, 112] on div "Padrão 4:3" at bounding box center [92, 110] width 48 height 5
click at [58, 114] on div "Proporção 16:9 Cinema Cinema 16:9 Padrão 4:3 Quadrado 1:1 Original" at bounding box center [87, 106] width 58 height 33
click at [58, 99] on span "16:9 Cinema" at bounding box center [69, 97] width 23 height 6
click at [68, 113] on span "Padrão" at bounding box center [75, 111] width 14 height 6
click at [58, 99] on span "16:9 Cinema" at bounding box center [69, 97] width 23 height 6
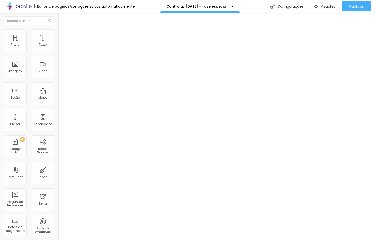
click at [68, 113] on span "Padrão" at bounding box center [75, 111] width 14 height 6
click at [330, 4] on span "Publicar" at bounding box center [357, 6] width 14 height 4
click at [58, 56] on button "button" at bounding box center [61, 58] width 7 height 6
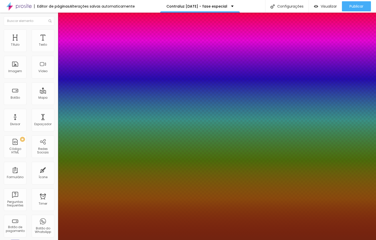
click at [167, 240] on div at bounding box center [188, 240] width 376 height 0
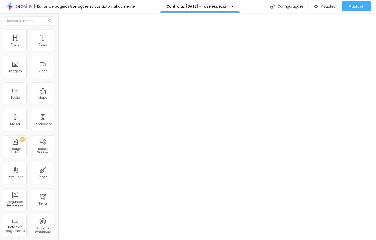
click at [58, 54] on span "Trocar imagem" at bounding box center [75, 52] width 34 height 6
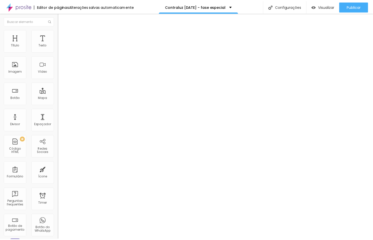
scroll to position [11748, 0]
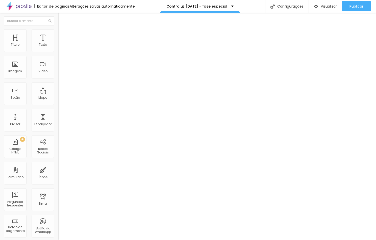
click at [58, 54] on button "Voltar ao padrão" at bounding box center [79, 51] width 42 height 6
click at [58, 55] on button "button" at bounding box center [61, 58] width 7 height 6
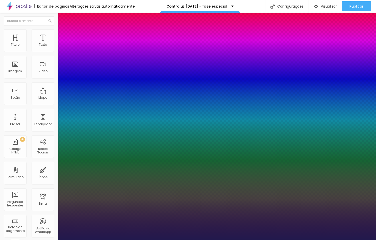
click at [162, 240] on div at bounding box center [188, 240] width 376 height 0
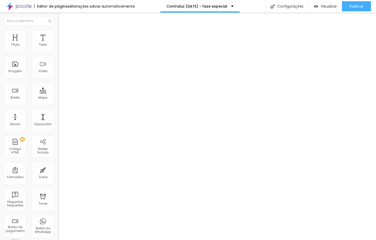
click at [58, 54] on button "Voltar ao padrão" at bounding box center [79, 51] width 42 height 6
click at [58, 57] on button "button" at bounding box center [61, 58] width 7 height 6
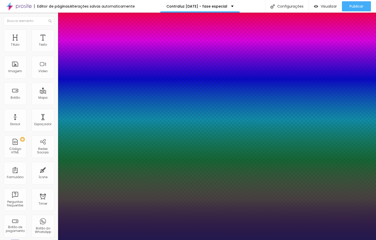
click at [154, 240] on div at bounding box center [188, 240] width 376 height 0
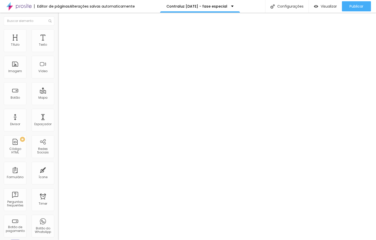
click at [58, 57] on button "button" at bounding box center [61, 58] width 7 height 6
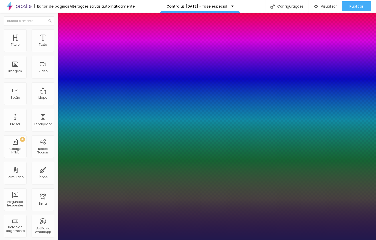
drag, startPoint x: 125, startPoint y: 100, endPoint x: 128, endPoint y: 100, distance: 3.4
click at [211, 240] on div at bounding box center [188, 240] width 376 height 0
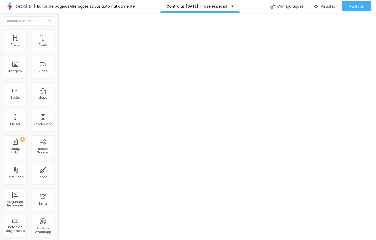
click at [68, 38] on img at bounding box center [70, 40] width 5 height 5
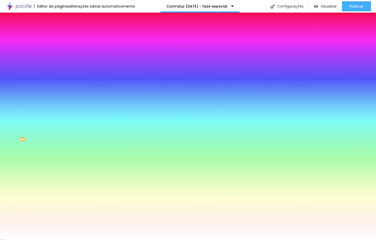
click at [60, 159] on icon "button" at bounding box center [61, 160] width 3 height 3
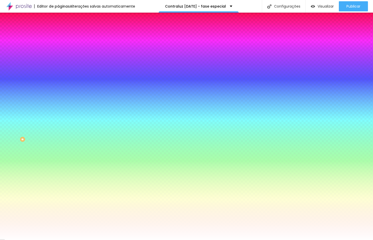
click at [21, 240] on div at bounding box center [186, 240] width 373 height 0
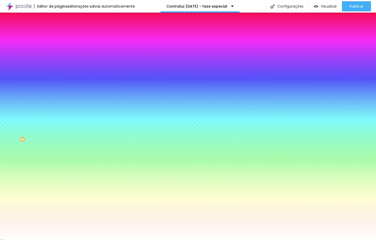
click at [60, 198] on icon "button" at bounding box center [61, 199] width 3 height 3
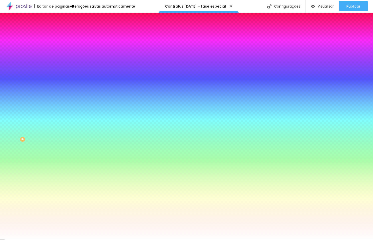
scroll to position [40, 0]
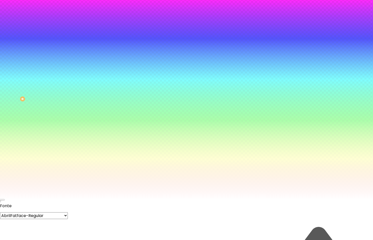
paste input "1B3B2A"
click at [173, 200] on div at bounding box center [186, 200] width 373 height 0
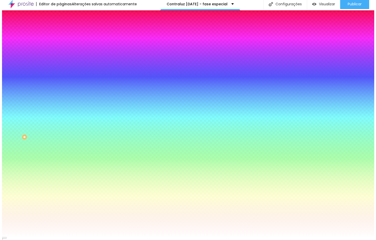
scroll to position [0, 0]
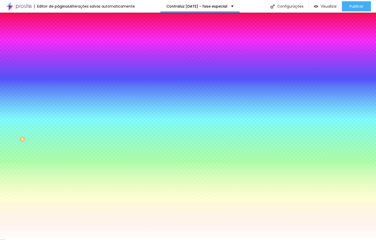
click at [58, 224] on div "Tipo Seta Seta Abrir" at bounding box center [87, 236] width 58 height 24
click at [58, 228] on span "Seta" at bounding box center [62, 231] width 9 height 6
click at [68, 239] on span "Abrir" at bounding box center [73, 242] width 10 height 6
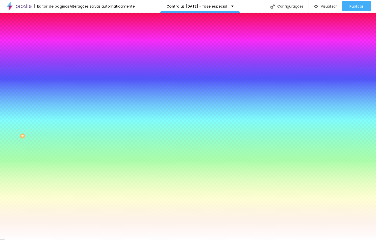
click at [68, 234] on span "Seta" at bounding box center [72, 237] width 9 height 6
click at [73, 235] on span "Seta" at bounding box center [77, 238] width 9 height 6
click at [68, 240] on div "Esquerda" at bounding box center [92, 243] width 48 height 5
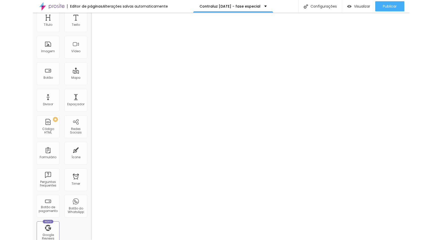
scroll to position [0, 0]
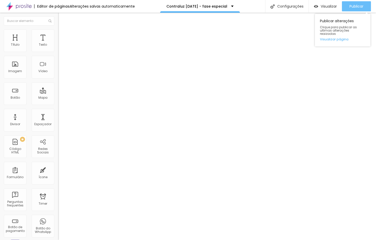
click at [330, 8] on span "Publicar" at bounding box center [357, 6] width 14 height 4
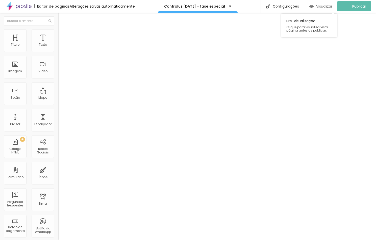
click at [322, 6] on span "Visualizar" at bounding box center [324, 6] width 16 height 4
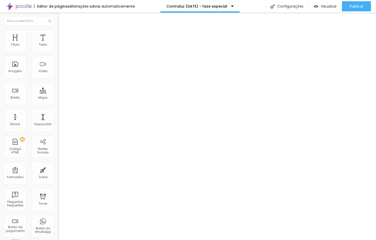
click at [58, 55] on button "button" at bounding box center [61, 58] width 7 height 6
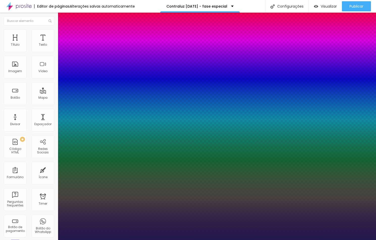
click at [186, 240] on div at bounding box center [188, 240] width 376 height 0
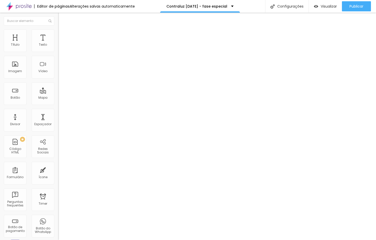
click at [58, 55] on button "button" at bounding box center [61, 58] width 7 height 6
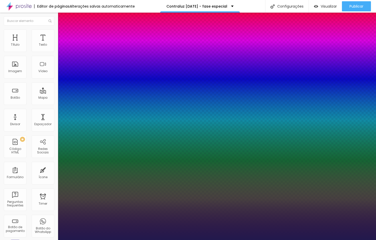
click at [156, 240] on div at bounding box center [188, 240] width 376 height 0
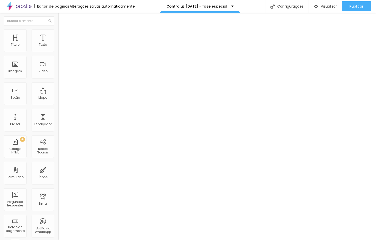
click at [58, 57] on button "button" at bounding box center [61, 58] width 7 height 6
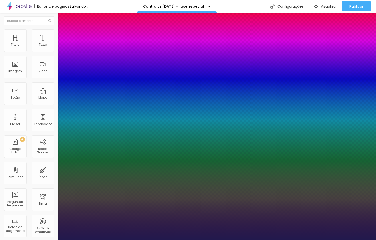
click at [226, 240] on div at bounding box center [188, 240] width 376 height 0
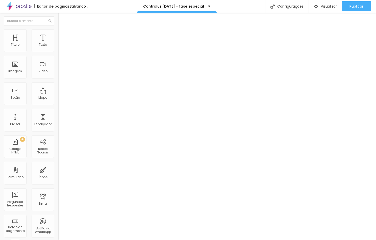
click at [60, 56] on icon "button" at bounding box center [61, 57] width 3 height 3
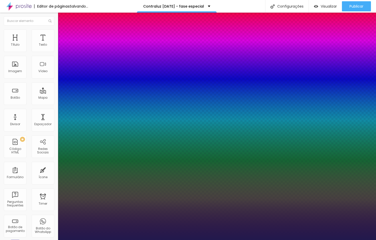
click at [159, 240] on div at bounding box center [188, 240] width 376 height 0
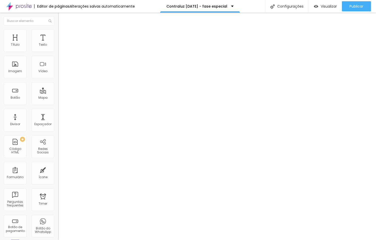
click at [58, 56] on div "Voltar ao padrão" at bounding box center [87, 54] width 58 height 12
click at [58, 57] on button "button" at bounding box center [61, 58] width 7 height 6
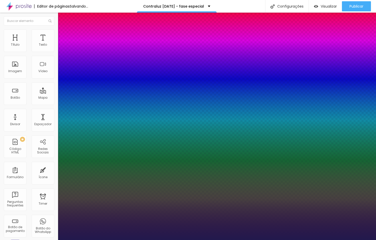
click at [200, 240] on div at bounding box center [188, 240] width 376 height 0
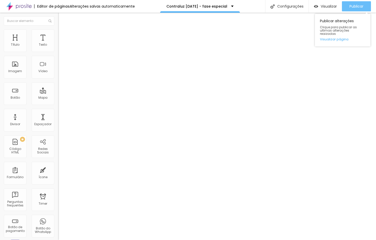
click at [330, 4] on span "Publicar" at bounding box center [357, 6] width 14 height 4
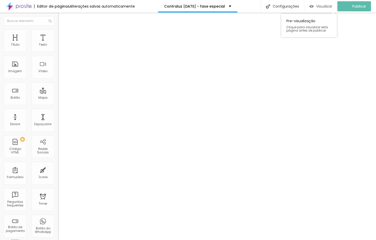
click at [320, 7] on span "Visualizar" at bounding box center [324, 6] width 16 height 4
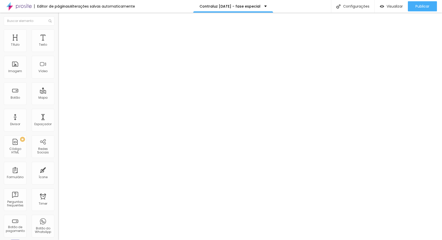
click at [73, 35] on span "Estilo" at bounding box center [78, 37] width 10 height 6
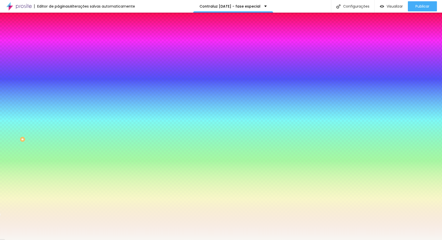
click at [58, 97] on input "#F8F6F2" at bounding box center [99, 100] width 82 height 6
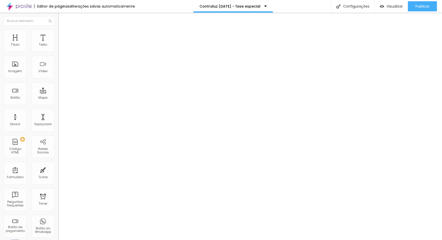
click at [73, 36] on span "Estilo" at bounding box center [78, 37] width 10 height 6
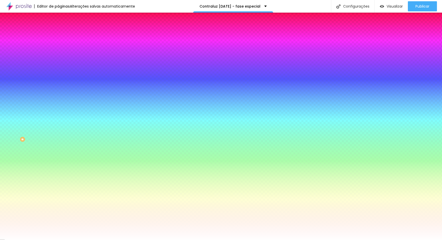
click at [58, 97] on input "#FFFFFF" at bounding box center [99, 100] width 82 height 6
paste input "8F6F2"
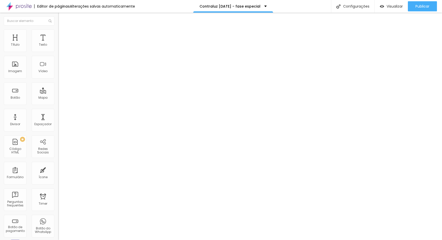
click at [73, 40] on span "Avançado" at bounding box center [83, 43] width 20 height 6
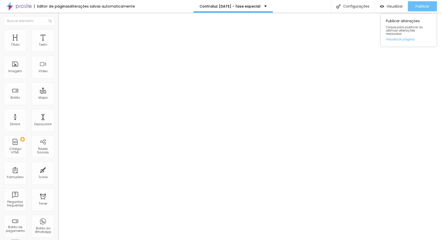
click at [330, 8] on span "Publicar" at bounding box center [422, 6] width 14 height 4
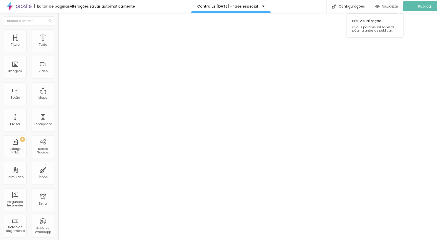
click at [330, 9] on div "Visualizar" at bounding box center [386, 6] width 23 height 10
click at [58, 55] on div "Voltar ao padrão" at bounding box center [87, 54] width 58 height 12
click at [58, 55] on button "button" at bounding box center [61, 58] width 7 height 6
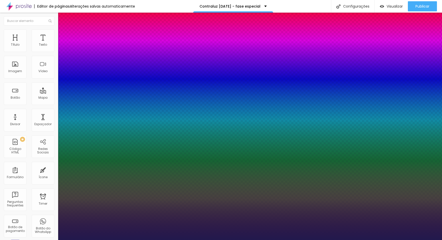
click at [188, 240] on div at bounding box center [221, 240] width 442 height 0
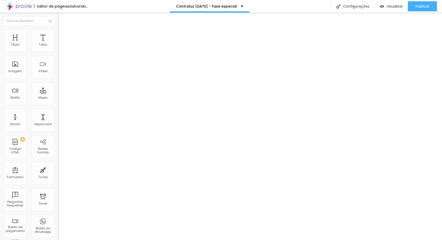
click at [60, 56] on icon "button" at bounding box center [61, 57] width 3 height 3
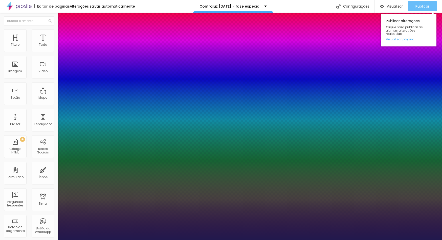
drag, startPoint x: 413, startPoint y: 3, endPoint x: 416, endPoint y: 6, distance: 3.9
click at [330, 240] on div at bounding box center [221, 240] width 442 height 0
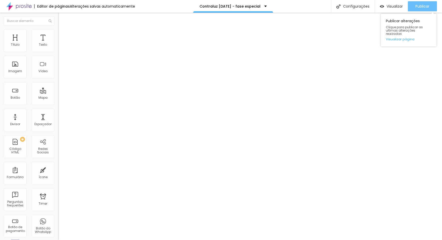
click at [330, 6] on span "Publicar" at bounding box center [422, 6] width 14 height 4
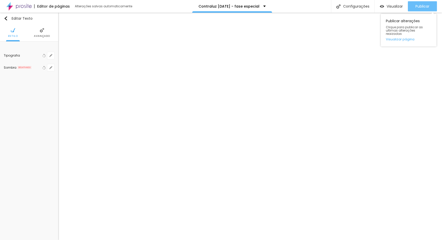
click at [425, 8] on span "Publicar" at bounding box center [422, 6] width 14 height 4
click at [418, 8] on span "Publicar" at bounding box center [422, 6] width 14 height 4
click at [51, 56] on icon "button" at bounding box center [50, 55] width 3 height 3
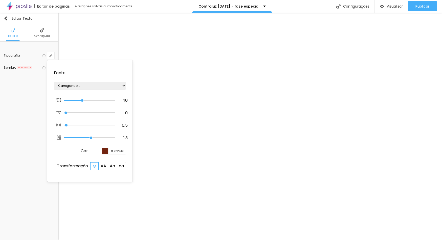
type input "1"
click at [125, 100] on input "40" at bounding box center [123, 101] width 10 height 6
type input "30"
type input "1"
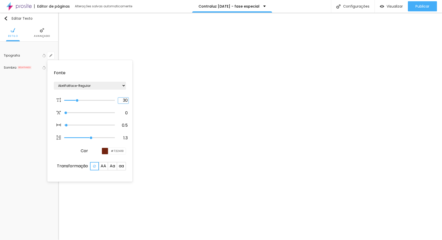
type input "30"
type input "1"
click at [196, 45] on div at bounding box center [221, 120] width 442 height 240
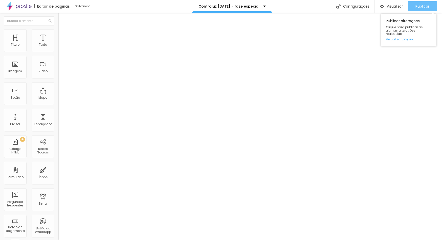
click at [415, 4] on div "Publicar" at bounding box center [422, 6] width 14 height 10
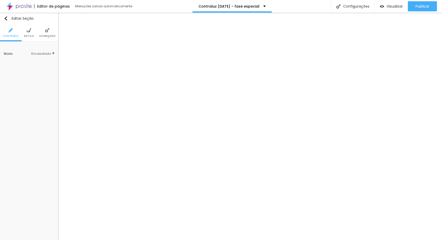
click at [43, 33] on li "Avançado" at bounding box center [47, 32] width 16 height 17
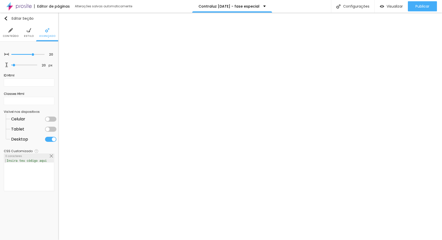
click at [51, 132] on div at bounding box center [50, 129] width 11 height 5
click at [51, 118] on li "Celular" at bounding box center [33, 119] width 45 height 10
click at [52, 121] on div at bounding box center [50, 119] width 11 height 5
click at [423, 5] on span "Publicar" at bounding box center [422, 6] width 14 height 4
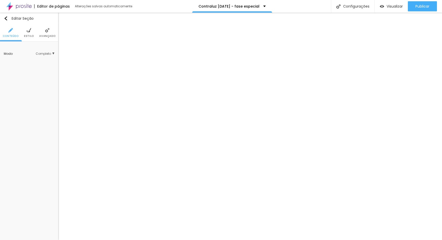
click at [28, 33] on li "Estilo" at bounding box center [29, 32] width 10 height 17
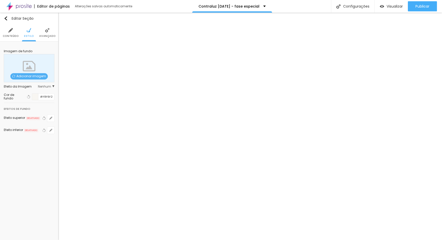
click at [36, 94] on div at bounding box center [35, 97] width 6 height 6
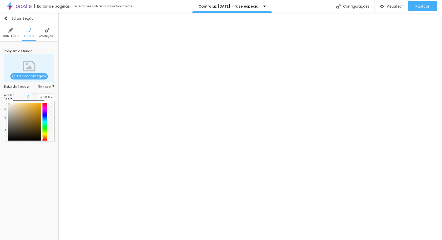
click at [29, 97] on icon "button" at bounding box center [29, 97] width 4 height 4
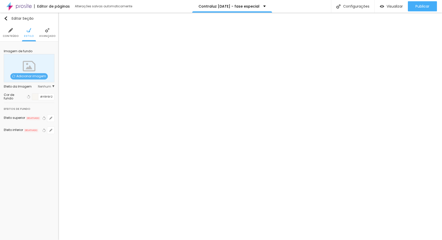
click at [438, 5] on div "Visualizar Pre-visualização Clique para visualizar esta página antes de publica…" at bounding box center [407, 6] width 67 height 13
click at [428, 6] on span "Publicar" at bounding box center [422, 6] width 14 height 4
click at [393, 8] on span "Visualizar" at bounding box center [394, 6] width 16 height 4
click at [417, 5] on span "Publicar" at bounding box center [422, 6] width 14 height 4
click at [426, 7] on span "Publicar" at bounding box center [422, 6] width 14 height 4
